Goal: Task Accomplishment & Management: Complete application form

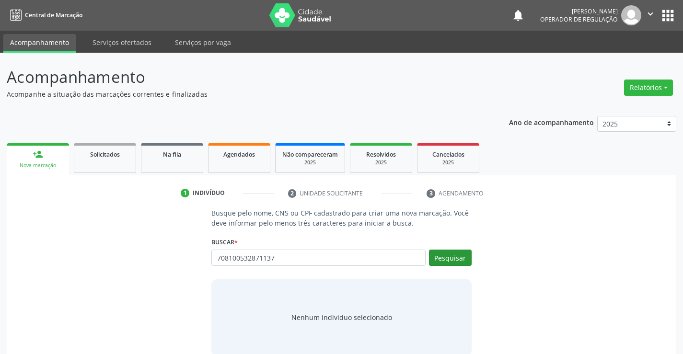
type input "708100532871137"
click at [458, 250] on button "Pesquisar" at bounding box center [450, 258] width 43 height 16
type input "708100532871137"
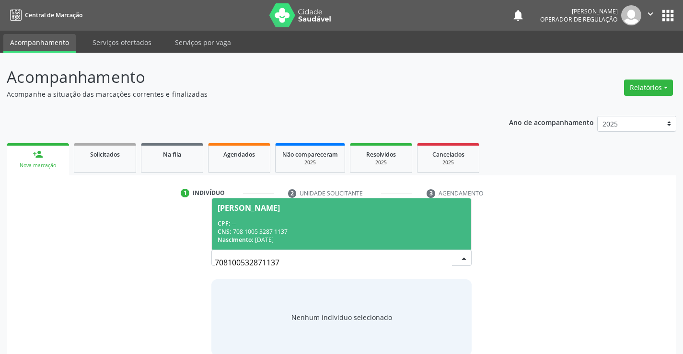
click at [273, 210] on div "[PERSON_NAME]" at bounding box center [249, 208] width 62 height 8
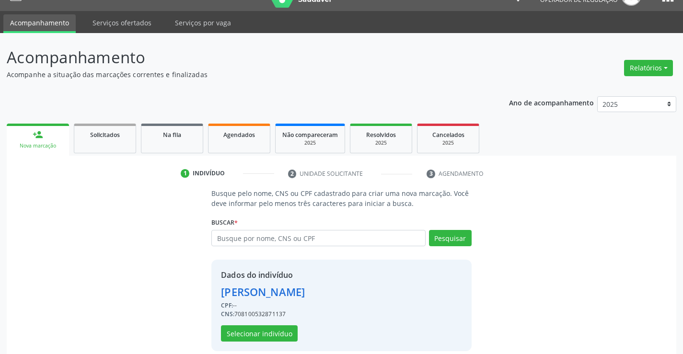
scroll to position [30, 0]
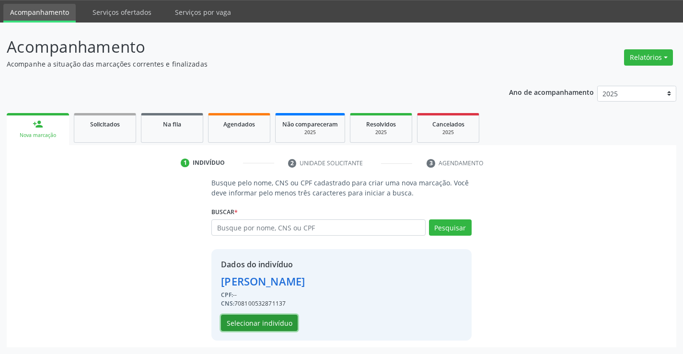
click at [260, 326] on button "Selecionar indivíduo" at bounding box center [259, 323] width 77 height 16
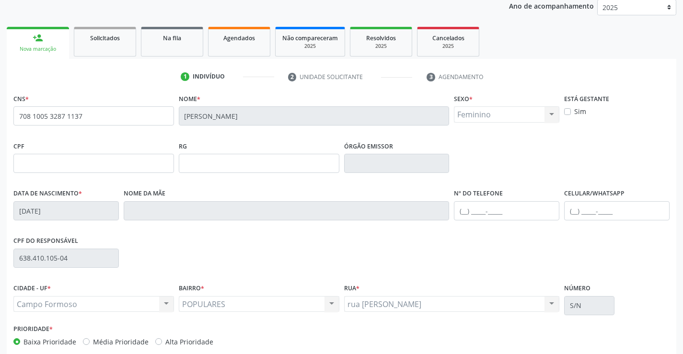
scroll to position [165, 0]
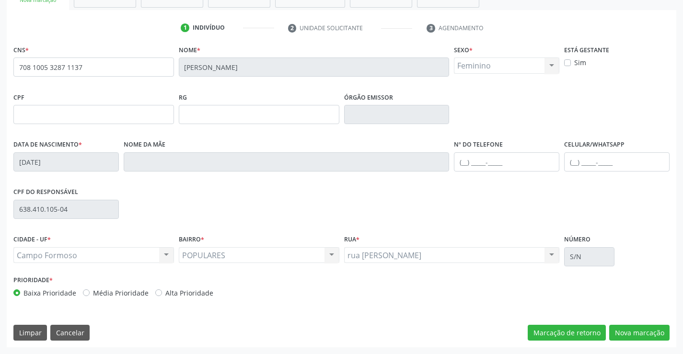
click at [621, 343] on div "CNS * 708 1005 3287 1137 [GEOGRAPHIC_DATA] * [PERSON_NAME] * Feminino Masculino…" at bounding box center [342, 195] width 670 height 305
click at [624, 338] on button "Nova marcação" at bounding box center [639, 333] width 60 height 16
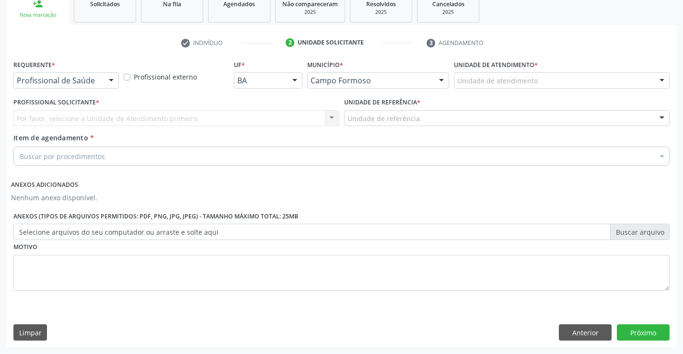
scroll to position [151, 0]
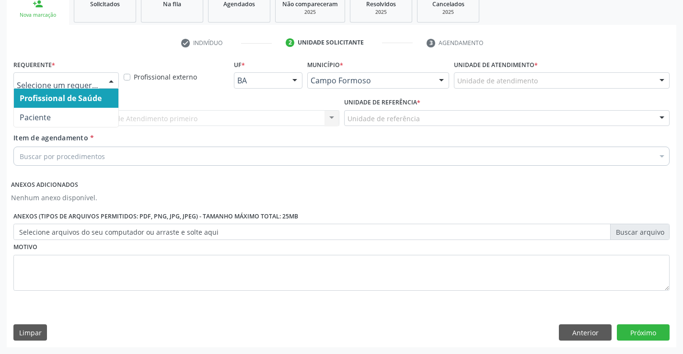
click at [104, 78] on div at bounding box center [111, 81] width 14 height 16
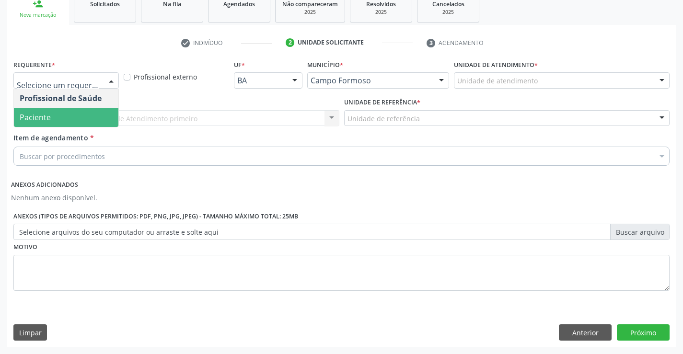
click at [35, 112] on span "Paciente" at bounding box center [35, 117] width 31 height 11
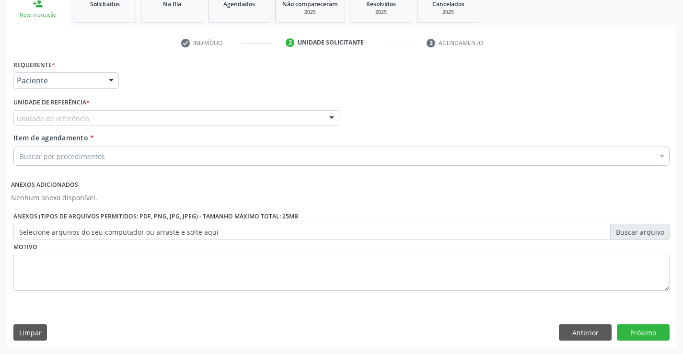
click at [335, 118] on div at bounding box center [332, 119] width 14 height 16
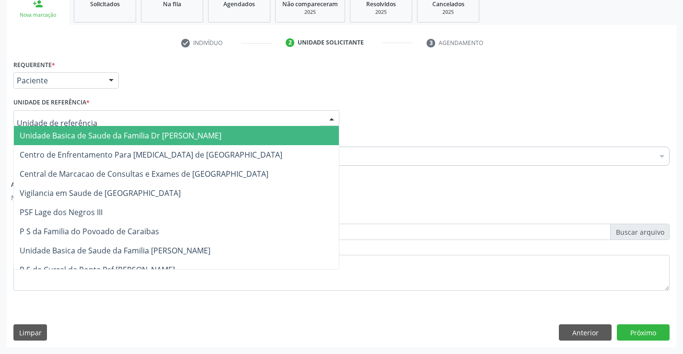
click at [252, 131] on span "Unidade Basica de Saude da Familia Dr [PERSON_NAME]" at bounding box center [176, 135] width 325 height 19
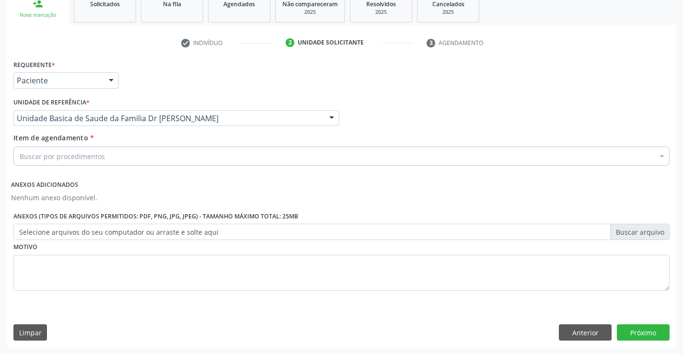
click at [179, 153] on div "Buscar por procedimentos" at bounding box center [341, 156] width 656 height 19
type input "COLEST"
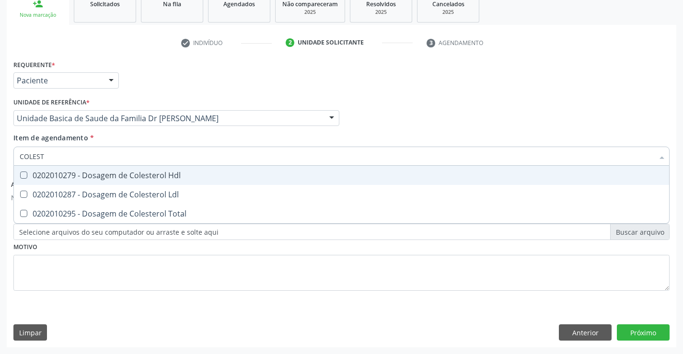
click at [142, 172] on div "0202010279 - Dosagem de Colesterol Hdl" at bounding box center [342, 176] width 644 height 8
checkbox Hdl "true"
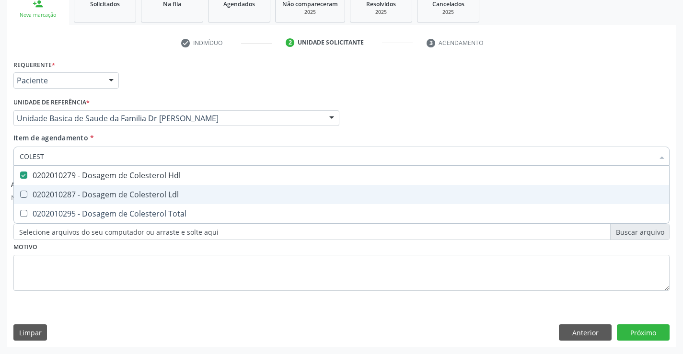
click at [114, 187] on span "0202010287 - Dosagem de Colesterol Ldl" at bounding box center [341, 194] width 655 height 19
checkbox Ldl "true"
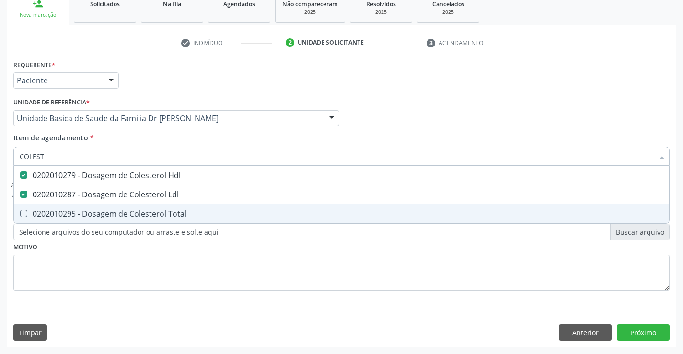
click at [91, 210] on div "0202010295 - Dosagem de Colesterol Total" at bounding box center [342, 214] width 644 height 8
checkbox Total "true"
type input "COLEST"
click at [76, 269] on div "Requerente * Paciente Profissional de Saúde Paciente Nenhum resultado encontrad…" at bounding box center [341, 181] width 656 height 247
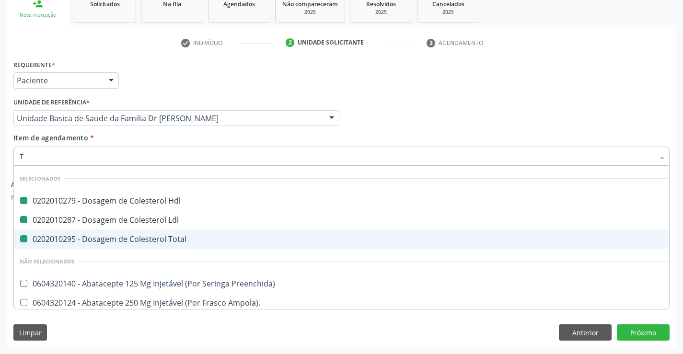
type input "TR"
checkbox Hdl "false"
checkbox Ldl "false"
checkbox Total "false"
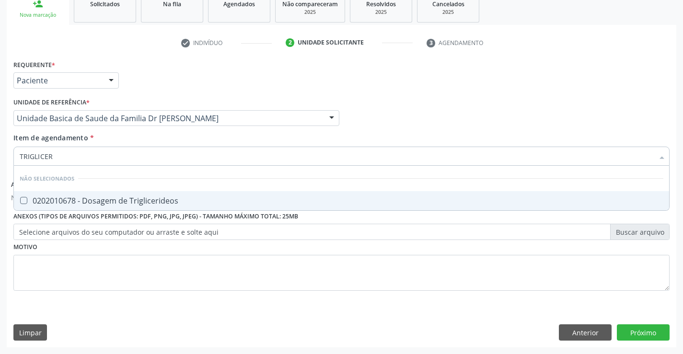
type input "TRIGLICERI"
click at [106, 199] on div "0202010678 - Dosagem de Triglicerideos" at bounding box center [342, 201] width 644 height 8
checkbox Triglicerideos "true"
click at [104, 259] on div "Requerente * Paciente Profissional de Saúde Paciente Nenhum resultado encontrad…" at bounding box center [341, 181] width 656 height 247
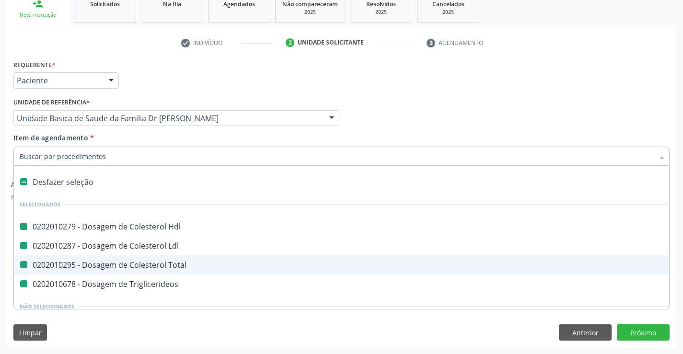
type input "U"
checkbox Hdl "false"
checkbox Ldl "false"
checkbox Total "false"
checkbox Triglicerideos "false"
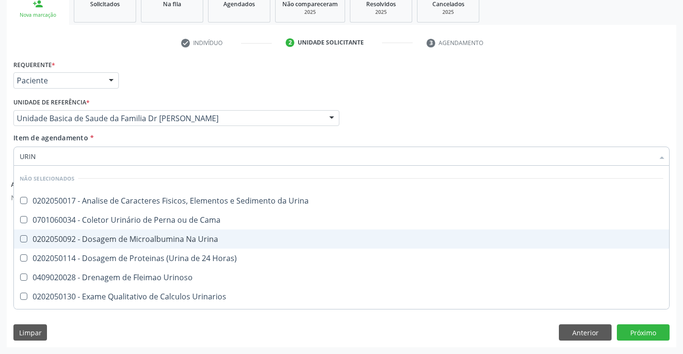
type input "URINA"
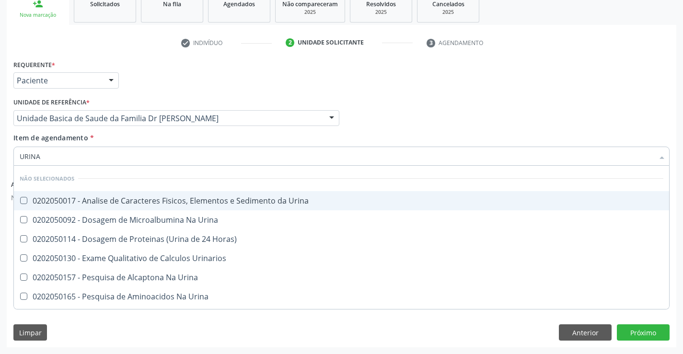
click at [103, 207] on span "0202050017 - Analise de Caracteres Fisicos, Elementos e Sedimento da Urina" at bounding box center [341, 200] width 655 height 19
checkbox Urina "true"
click at [461, 101] on div "Profissional Solicitante Por favor, selecione a Unidade de Atendimento primeiro…" at bounding box center [341, 113] width 661 height 37
checkbox Urina "true"
checkbox Horas\) "true"
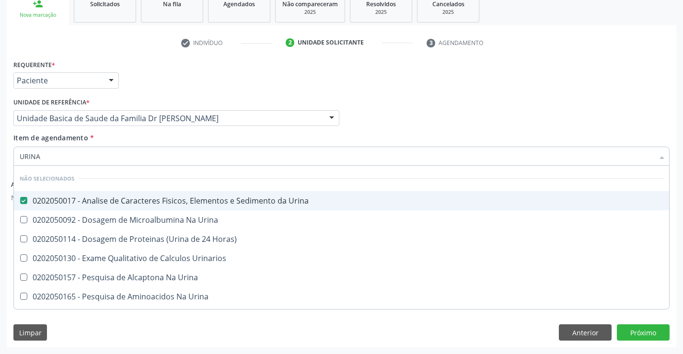
checkbox Urinarios "true"
checkbox Urina "true"
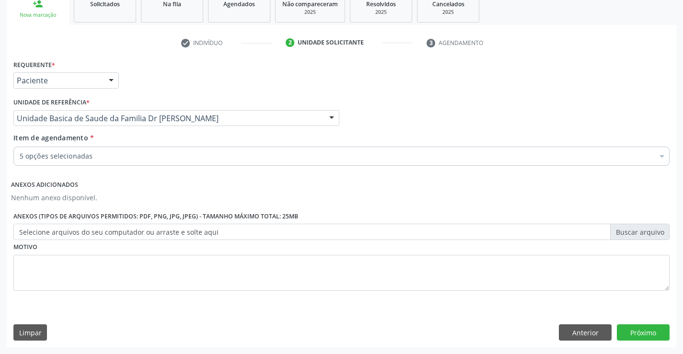
click at [129, 163] on div "5 opções selecionadas Desfazer seleção Selecionados 0202010279 - Dosagem de Col…" at bounding box center [341, 155] width 656 height 16
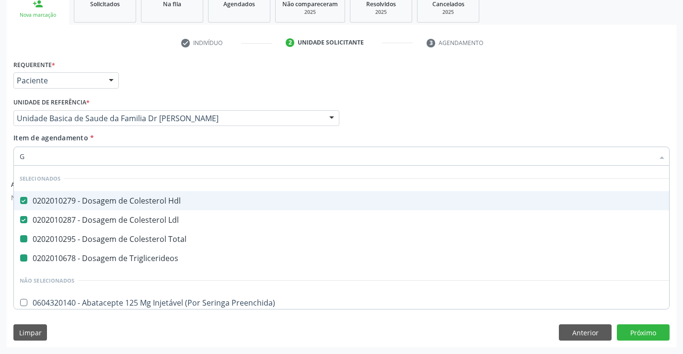
type input "GL"
checkbox Total "false"
checkbox Triglicerideos "false"
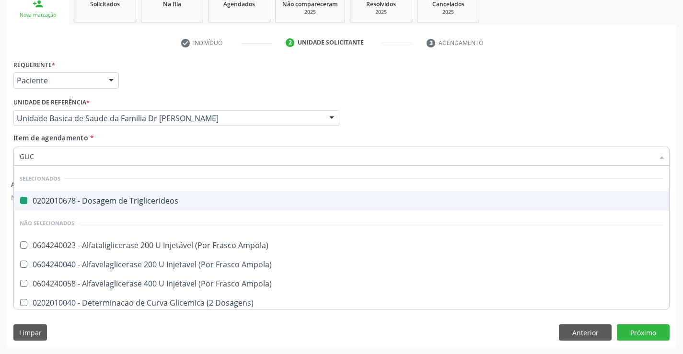
type input "GLICO"
checkbox Triglicerideos "false"
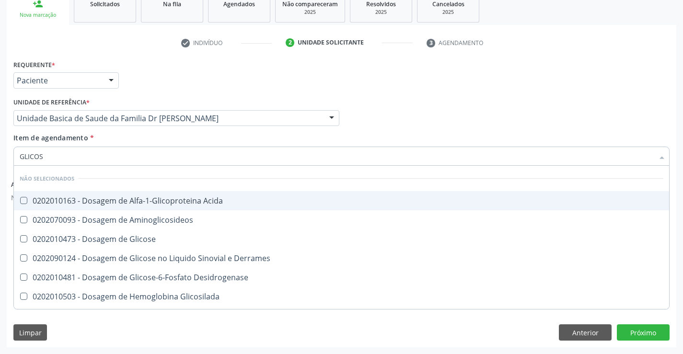
type input "GLICOSE"
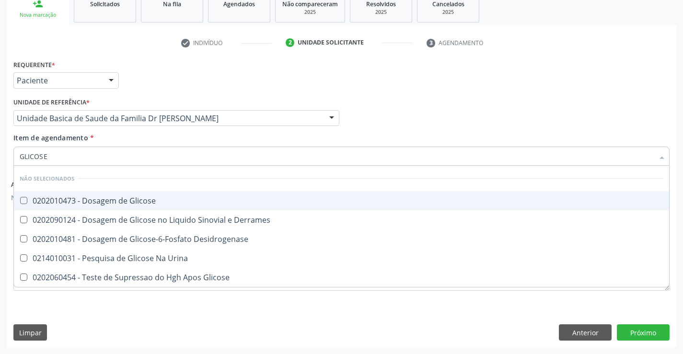
click at [112, 200] on div "0202010473 - Dosagem de Glicose" at bounding box center [342, 201] width 644 height 8
checkbox Glicose "true"
click at [361, 106] on div "Profissional Solicitante Por favor, selecione a Unidade de Atendimento primeiro…" at bounding box center [341, 113] width 661 height 37
checkbox Desidrogenase "true"
checkbox Urina "true"
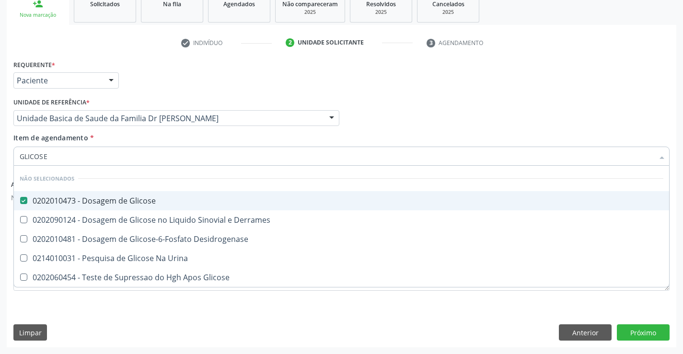
checkbox Glicose "true"
checkbox Derrames "true"
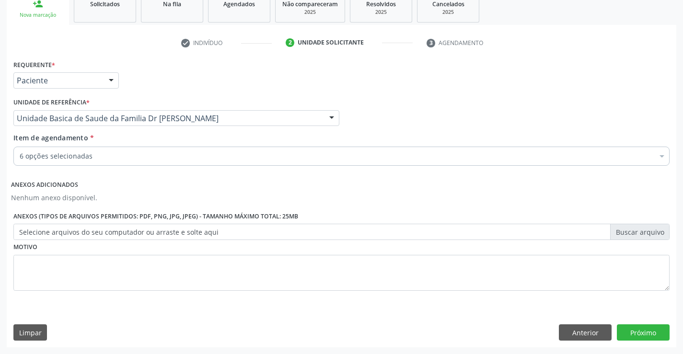
click at [83, 163] on div "6 opções selecionadas" at bounding box center [341, 156] width 656 height 19
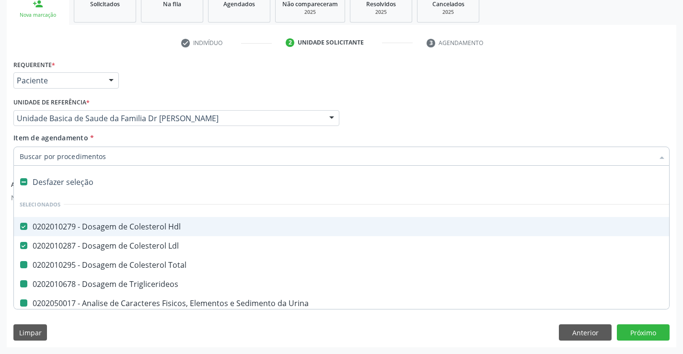
type input "H"
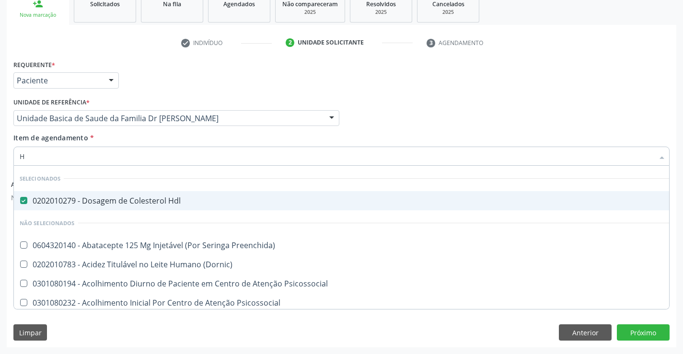
checkbox Preenchida\) "false"
checkbox \(Dornic\) "false"
checkbox Psicossocial "false"
type input "HE"
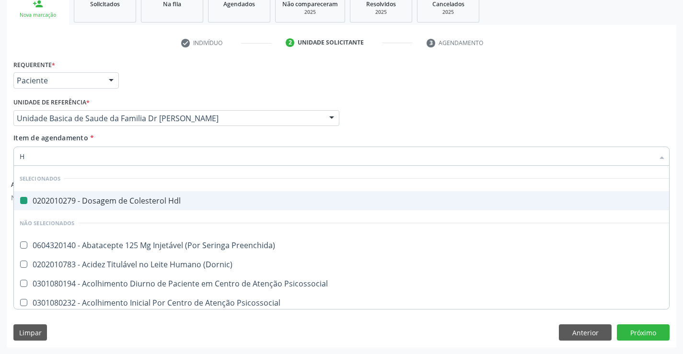
checkbox Hdl "false"
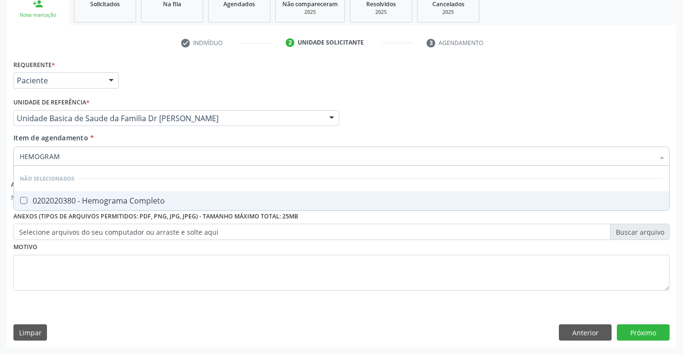
type input "HEMOGRAMA"
click at [120, 198] on div "0202020380 - Hemograma Completo" at bounding box center [342, 201] width 644 height 8
checkbox Completo "true"
click at [366, 91] on div "Requerente * Paciente Profissional de Saúde Paciente Nenhum resultado encontrad…" at bounding box center [341, 76] width 661 height 37
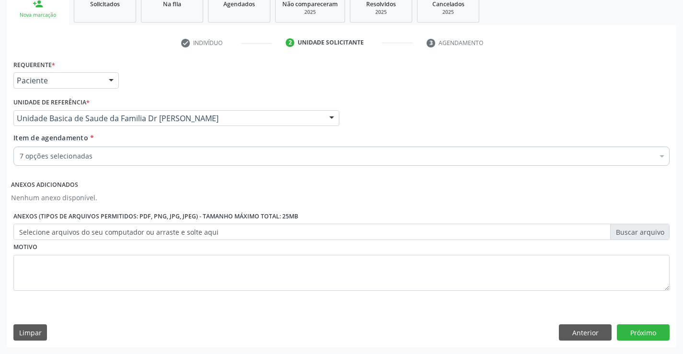
click at [115, 151] on div "7 opções selecionadas" at bounding box center [341, 156] width 656 height 19
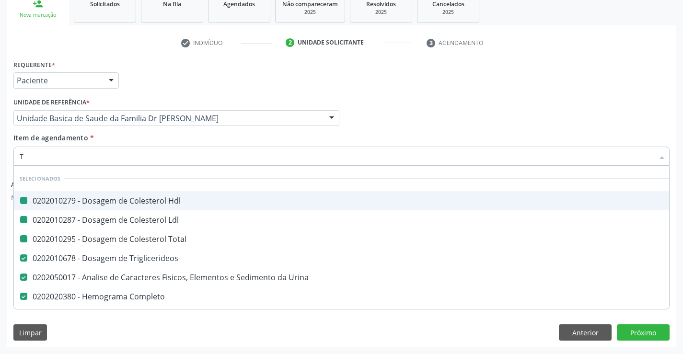
type input "TG"
checkbox Hdl "false"
checkbox Ldl "false"
checkbox Total "false"
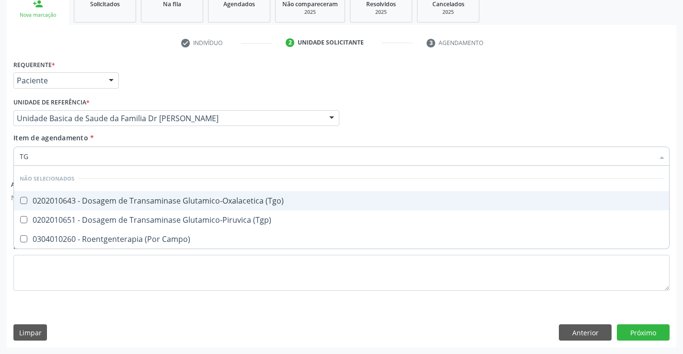
type input "TGO"
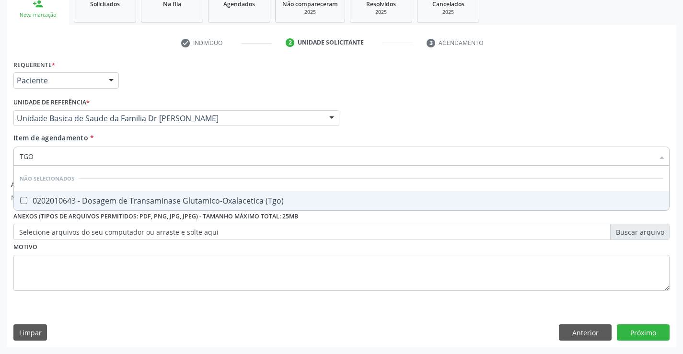
click at [94, 203] on div "0202010643 - Dosagem de Transaminase Glutamico-Oxalacetica (Tgo)" at bounding box center [342, 201] width 644 height 8
checkbox \(Tgo\) "true"
click at [383, 69] on div "Requerente * Paciente Profissional de Saúde Paciente Nenhum resultado encontrad…" at bounding box center [341, 76] width 661 height 37
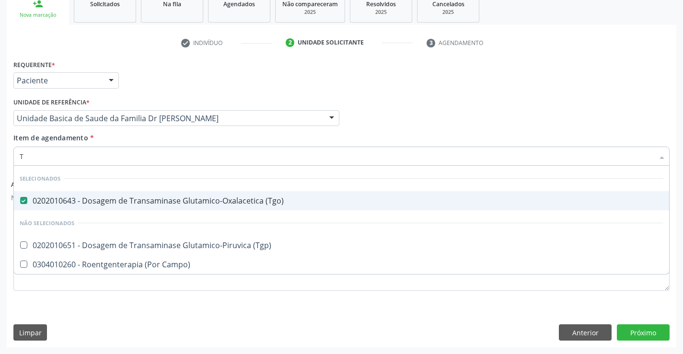
type input "TG"
checkbox \(Tgp\) "false"
checkbox Campo\) "false"
type input "TGP"
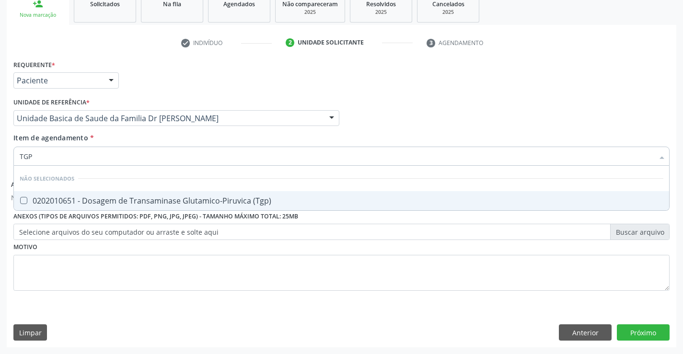
click at [39, 204] on div "0202010651 - Dosagem de Transaminase Glutamico-Piruvica (Tgp)" at bounding box center [342, 201] width 644 height 8
checkbox \(Tgp\) "true"
click at [395, 122] on div "Profissional Solicitante Por favor, selecione a Unidade de Atendimento primeiro…" at bounding box center [341, 113] width 661 height 37
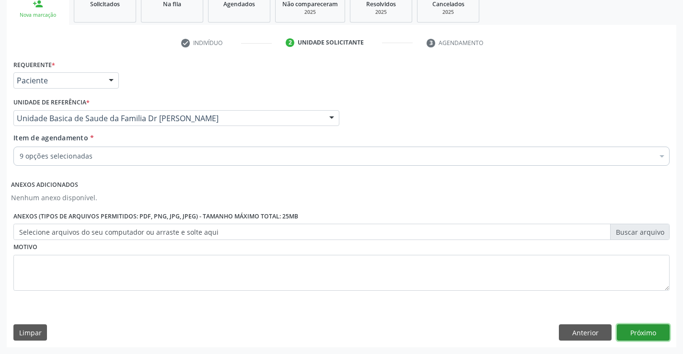
click at [651, 338] on button "Próximo" at bounding box center [643, 333] width 53 height 16
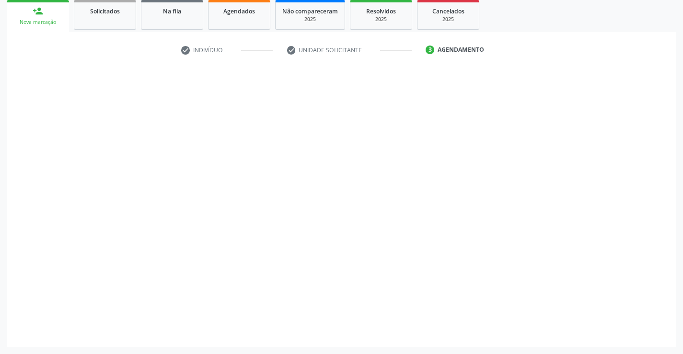
scroll to position [143, 0]
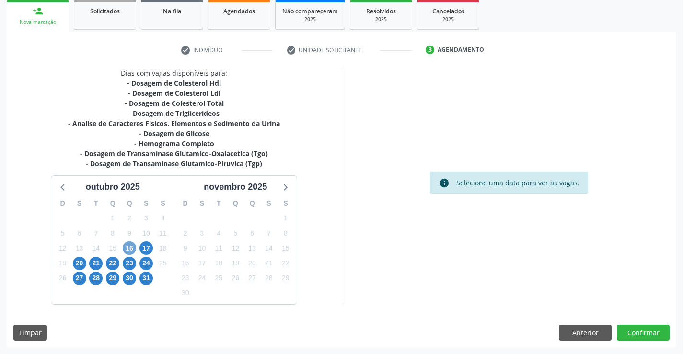
click at [135, 248] on span "16" at bounding box center [129, 248] width 13 height 13
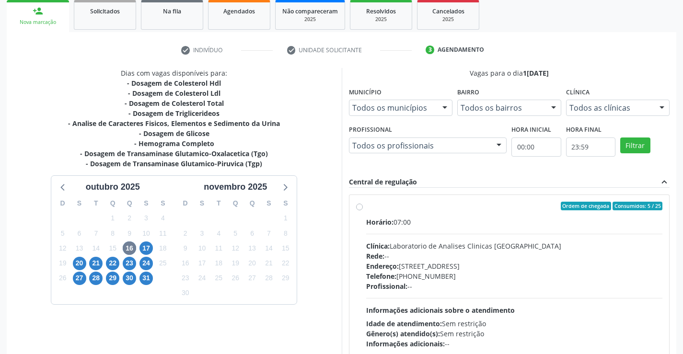
click at [366, 210] on label "Ordem de chegada Consumidos: 5 / 25 Horário: 07:00 Clínica: Laboratorio de Anal…" at bounding box center [514, 275] width 297 height 147
click at [359, 210] on input "Ordem de chegada Consumidos: 5 / 25 Horário: 07:00 Clínica: Laboratorio de Anal…" at bounding box center [359, 206] width 7 height 9
radio input "true"
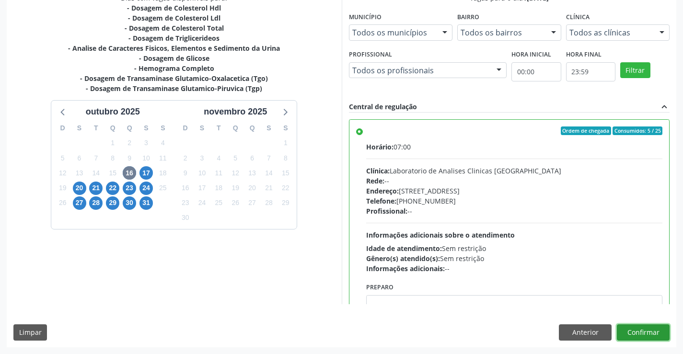
click at [639, 334] on button "Confirmar" at bounding box center [643, 333] width 53 height 16
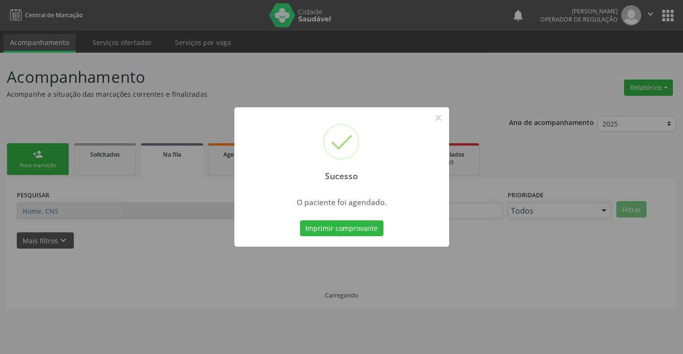
scroll to position [0, 0]
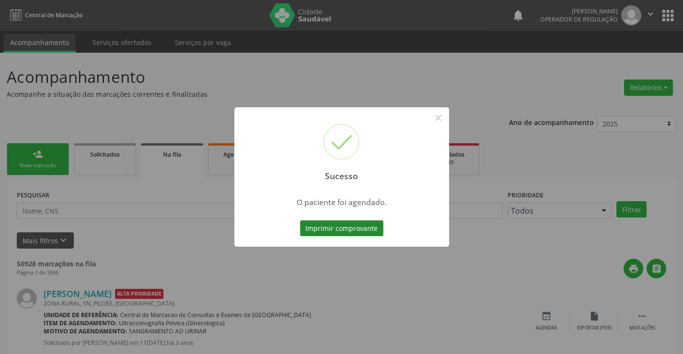
click at [357, 232] on button "Imprimir comprovante" at bounding box center [341, 229] width 83 height 16
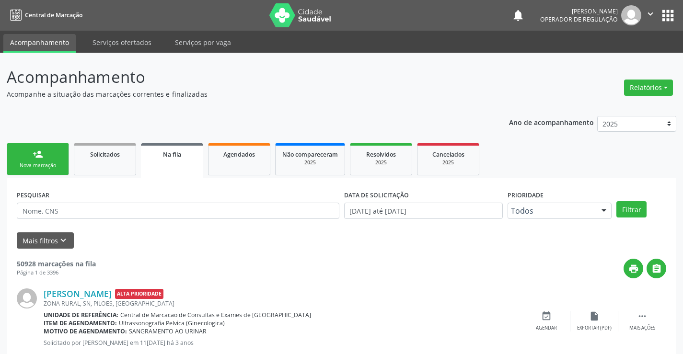
click at [47, 153] on link "person_add Nova marcação" at bounding box center [38, 159] width 62 height 32
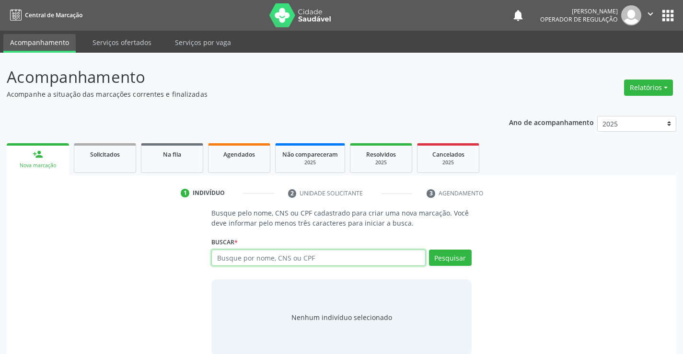
click at [230, 257] on input "text" at bounding box center [318, 258] width 214 height 16
type input "708100532871137"
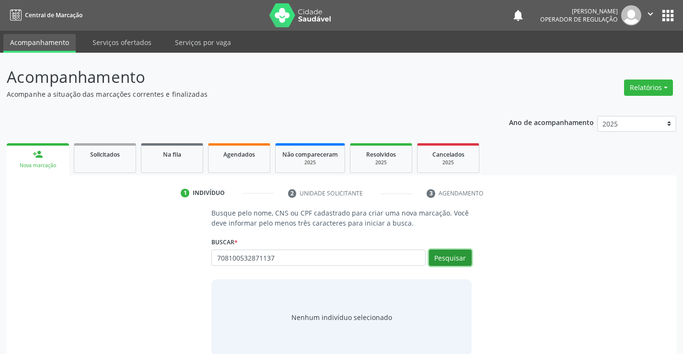
click at [436, 256] on button "Pesquisar" at bounding box center [450, 258] width 43 height 16
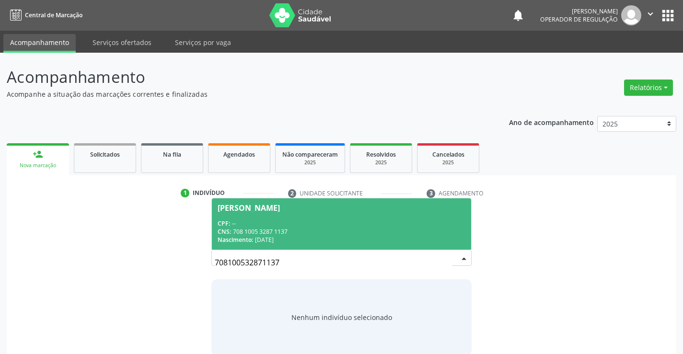
click at [280, 207] on div "[PERSON_NAME]" at bounding box center [249, 208] width 62 height 8
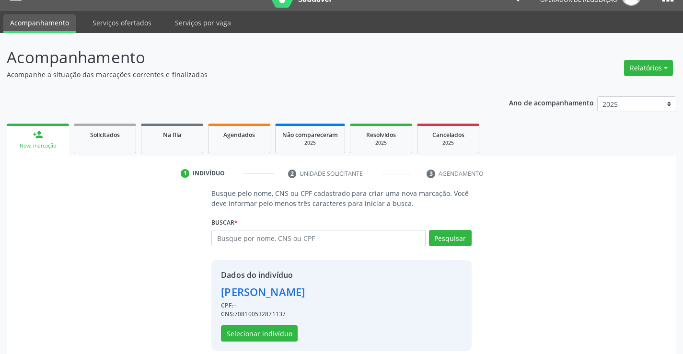
scroll to position [30, 0]
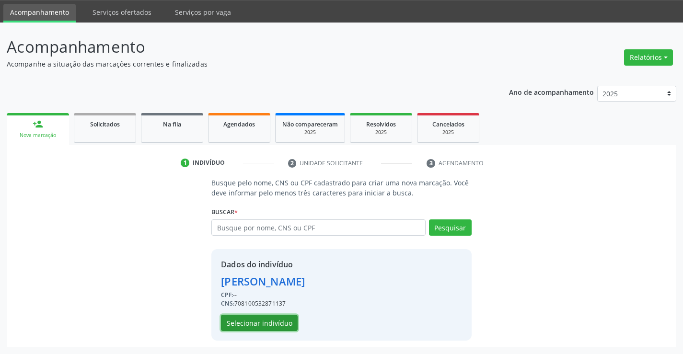
click at [279, 324] on button "Selecionar indivíduo" at bounding box center [259, 323] width 77 height 16
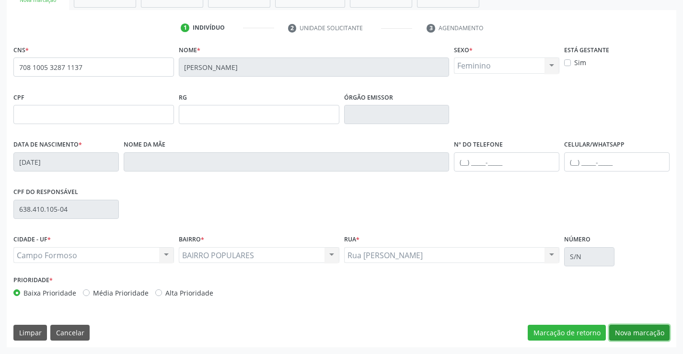
click at [628, 329] on button "Nova marcação" at bounding box center [639, 333] width 60 height 16
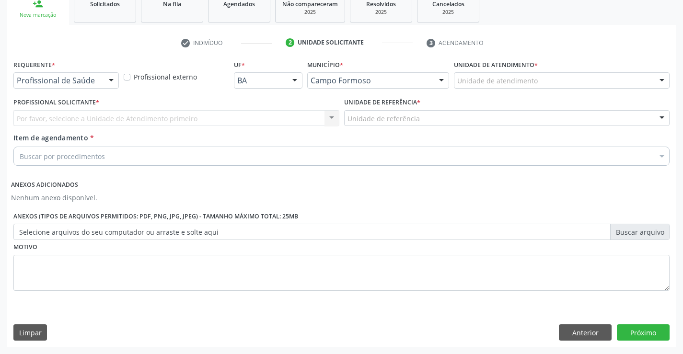
click at [112, 82] on div at bounding box center [111, 81] width 14 height 16
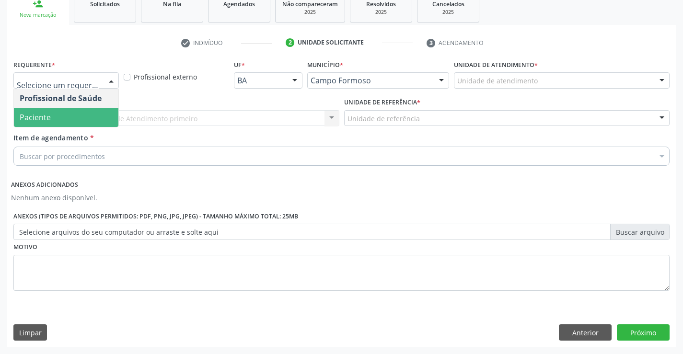
click at [57, 113] on span "Paciente" at bounding box center [66, 117] width 105 height 19
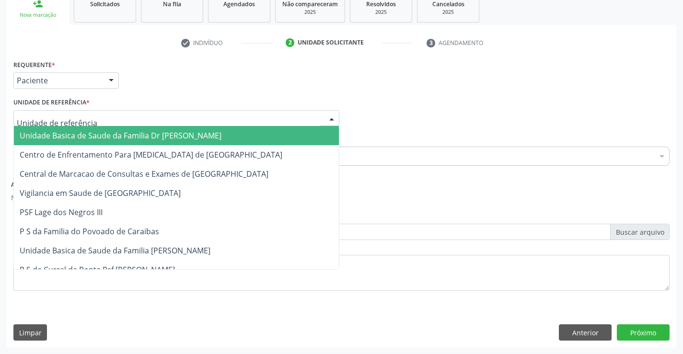
click at [325, 118] on div at bounding box center [332, 119] width 14 height 16
click at [231, 131] on span "Unidade Basica de Saude da Familia Dr [PERSON_NAME]" at bounding box center [176, 135] width 325 height 19
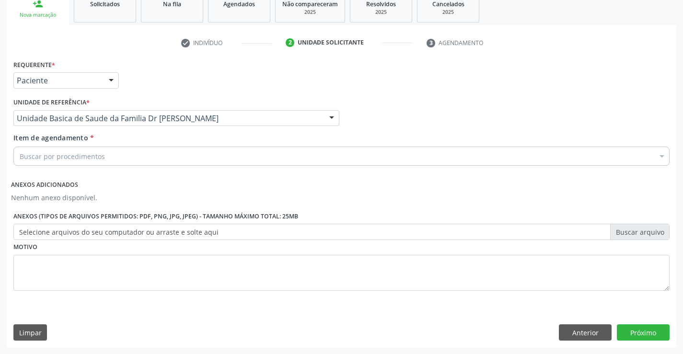
click at [193, 150] on div "Buscar por procedimentos" at bounding box center [341, 156] width 656 height 19
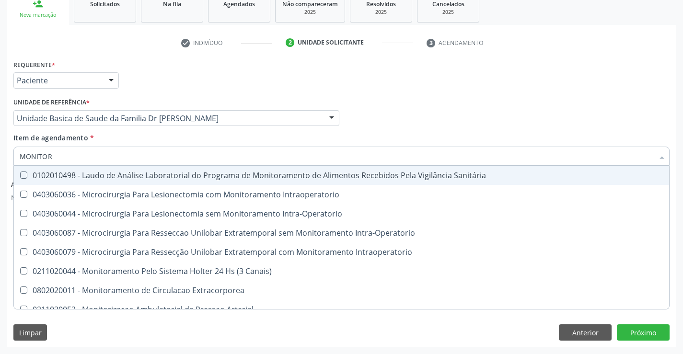
type input "MONITORI"
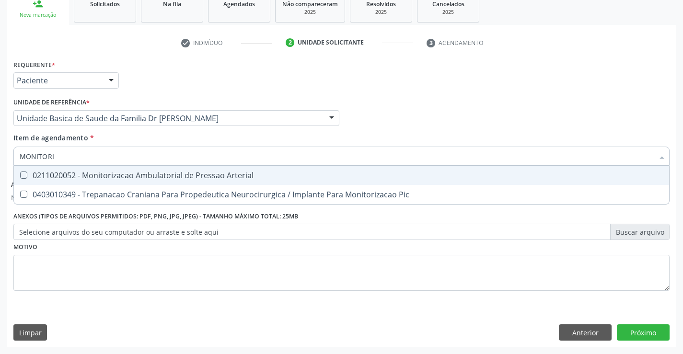
click at [167, 176] on div "0211020052 - Monitorizacao Ambulatorial de Pressao Arterial" at bounding box center [342, 176] width 644 height 8
checkbox Arterial "true"
click at [393, 95] on div "Profissional Solicitante Por favor, selecione a Unidade de Atendimento primeiro…" at bounding box center [341, 113] width 661 height 37
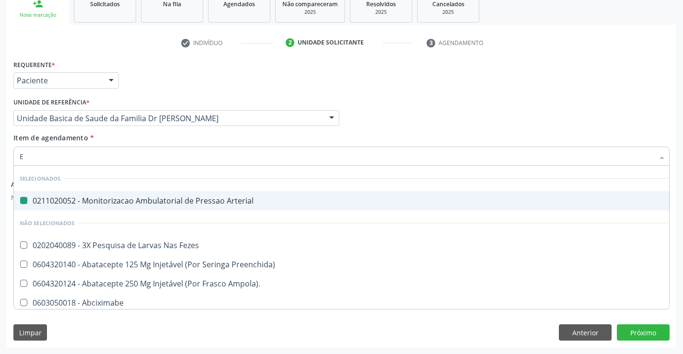
type input "EL"
checkbox Arterial "false"
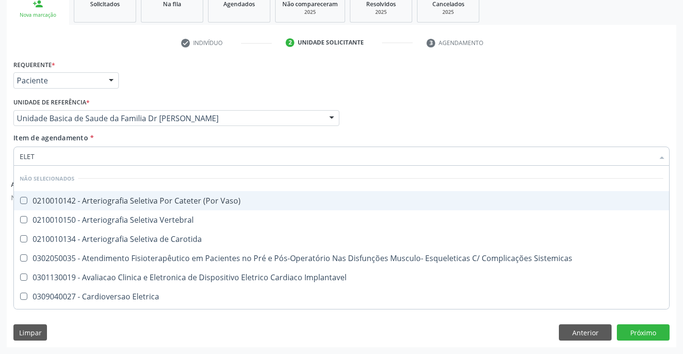
type input "ELETR"
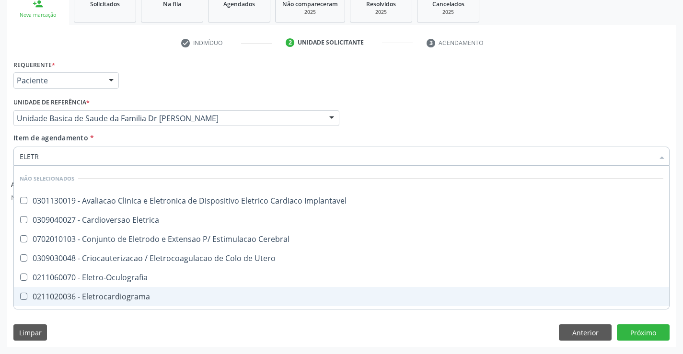
click at [110, 294] on div "0211020036 - Eletrocardiograma" at bounding box center [342, 297] width 644 height 8
checkbox Eletrocardiograma "true"
click at [619, 327] on button "Próximo" at bounding box center [643, 333] width 53 height 16
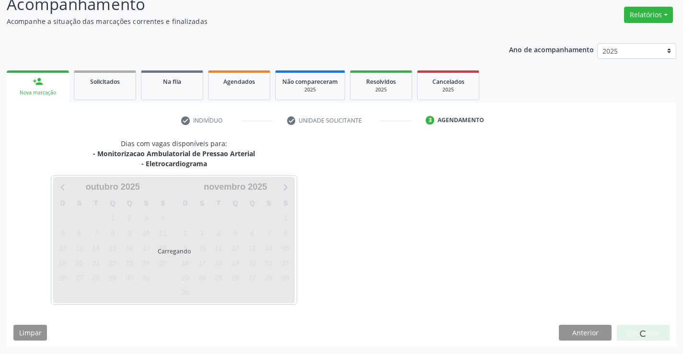
scroll to position [101, 0]
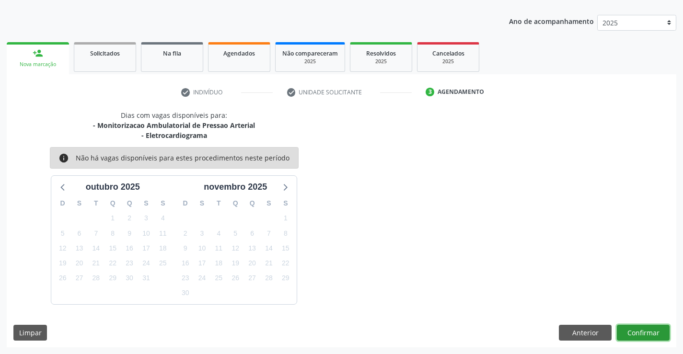
click at [633, 331] on button "Confirmar" at bounding box center [643, 333] width 53 height 16
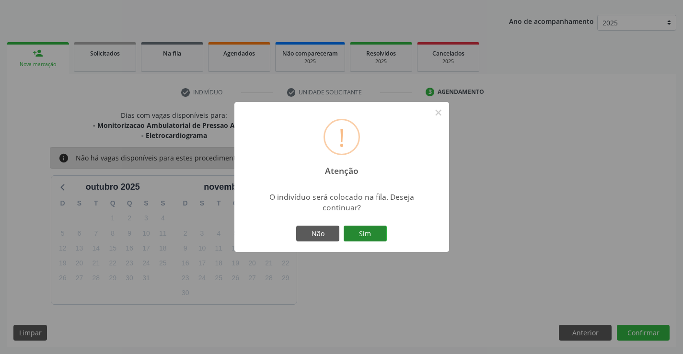
click at [371, 232] on button "Sim" at bounding box center [365, 234] width 43 height 16
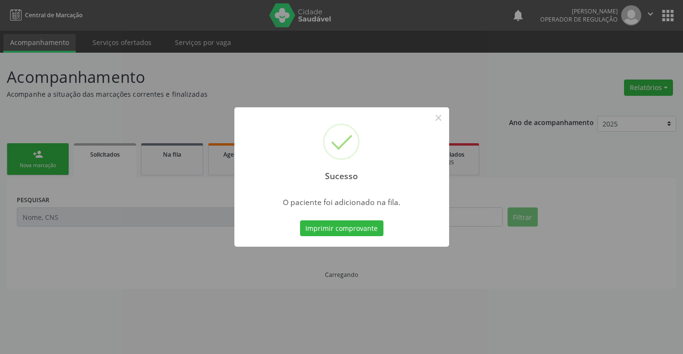
scroll to position [0, 0]
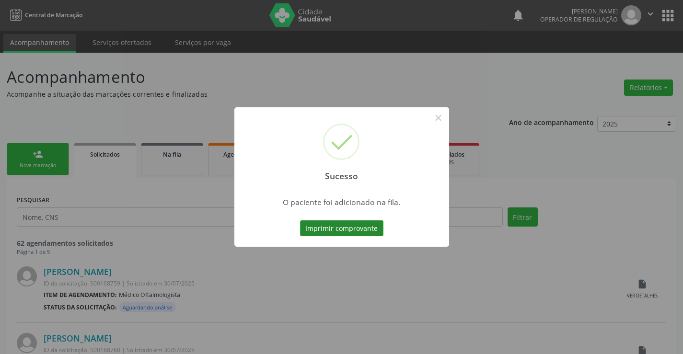
click at [345, 226] on button "Imprimir comprovante" at bounding box center [341, 229] width 83 height 16
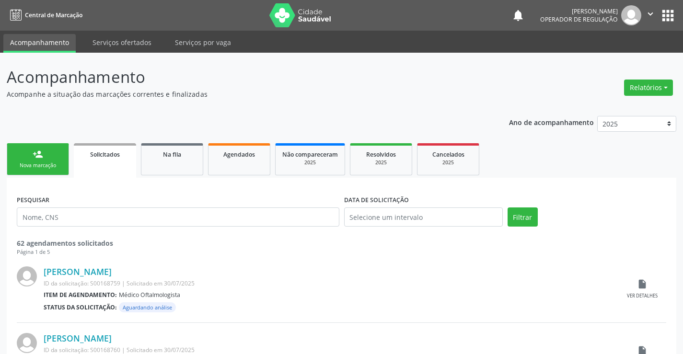
click at [653, 10] on icon "" at bounding box center [650, 14] width 11 height 11
click at [605, 57] on link "Sair" at bounding box center [626, 58] width 66 height 13
